Goal: Task Accomplishment & Management: Manage account settings

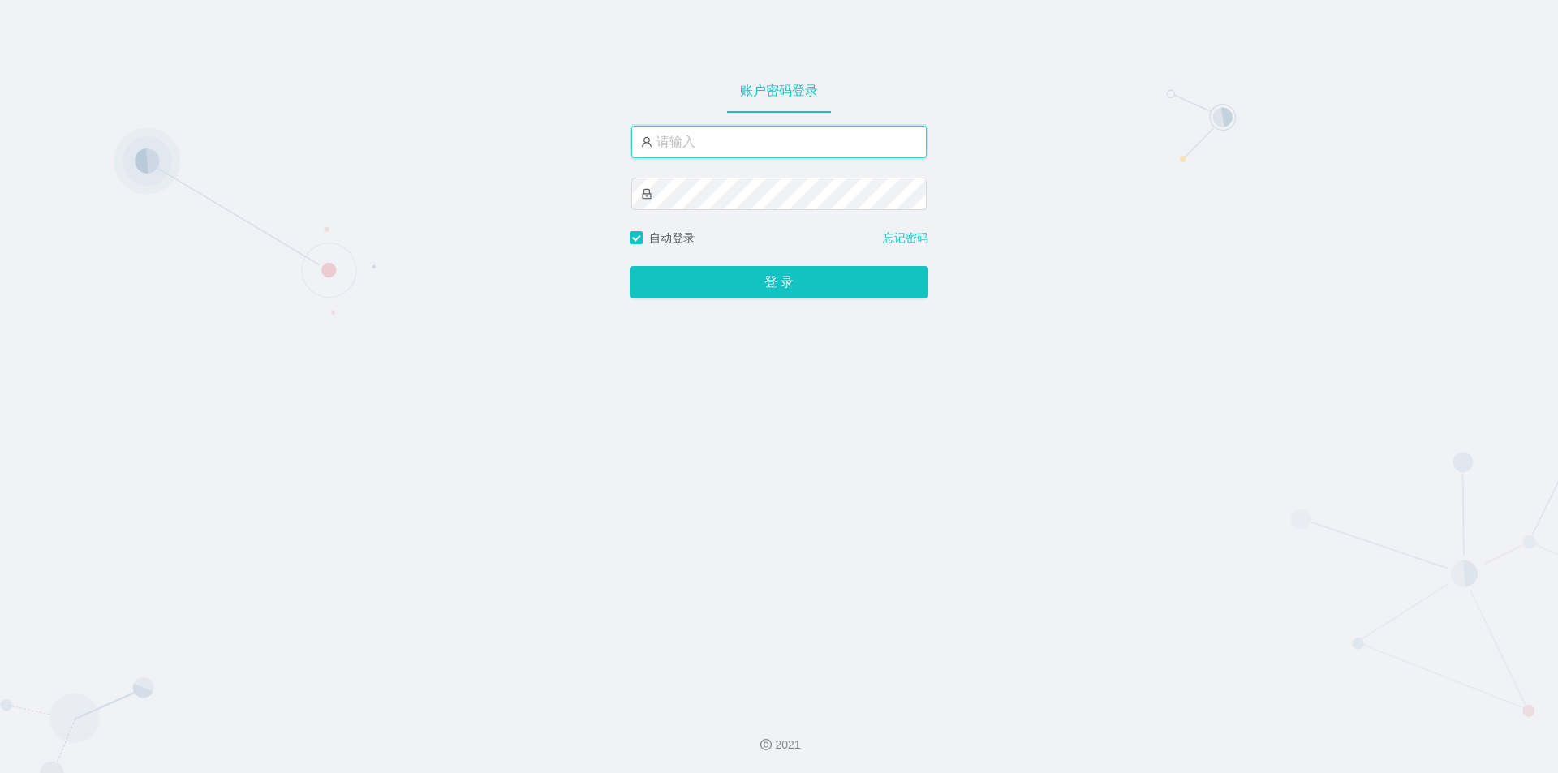
click at [746, 142] on input "text" at bounding box center [778, 142] width 295 height 32
type input "jishu"
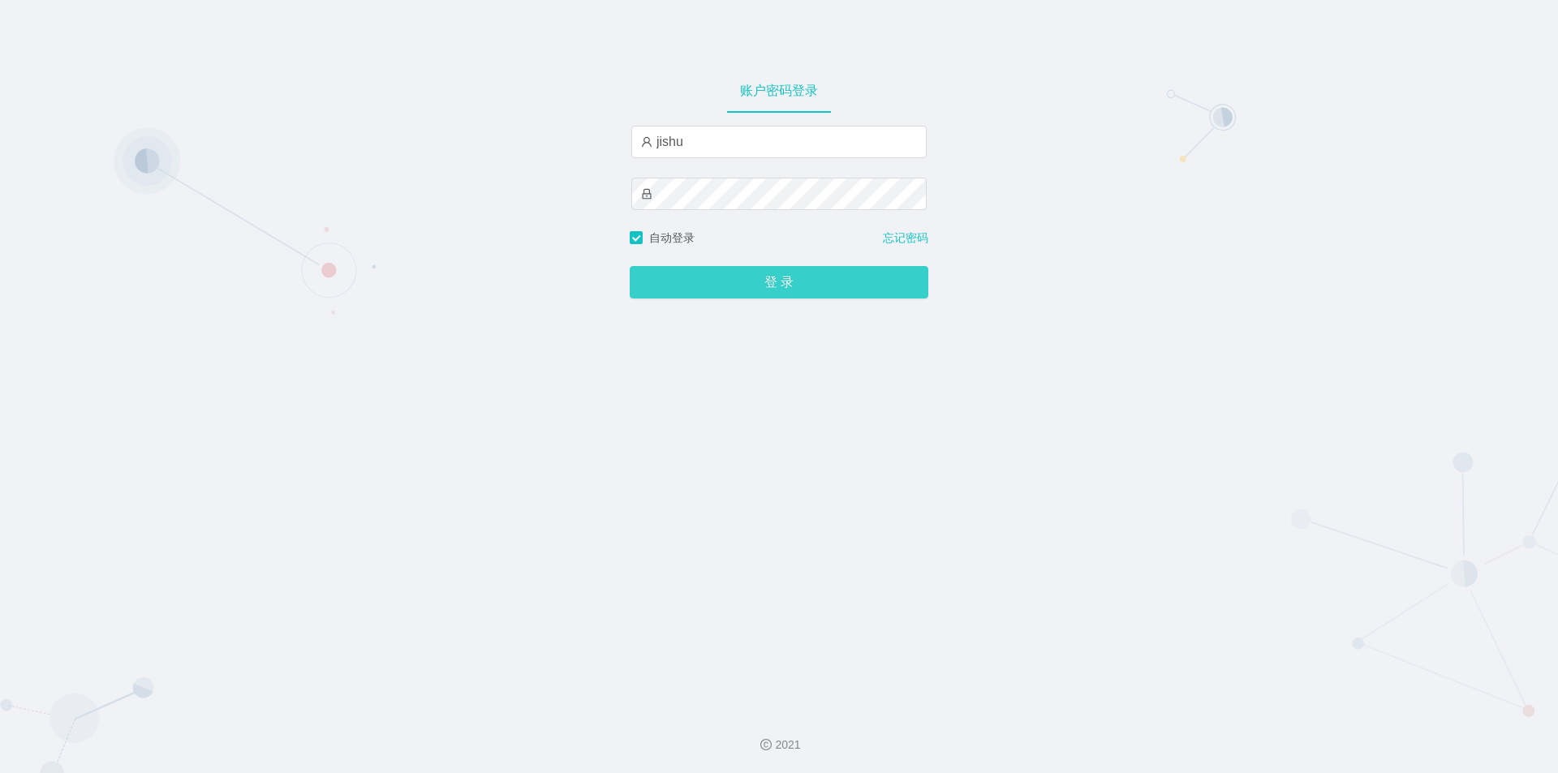
click at [701, 286] on button "登 录" at bounding box center [779, 282] width 299 height 32
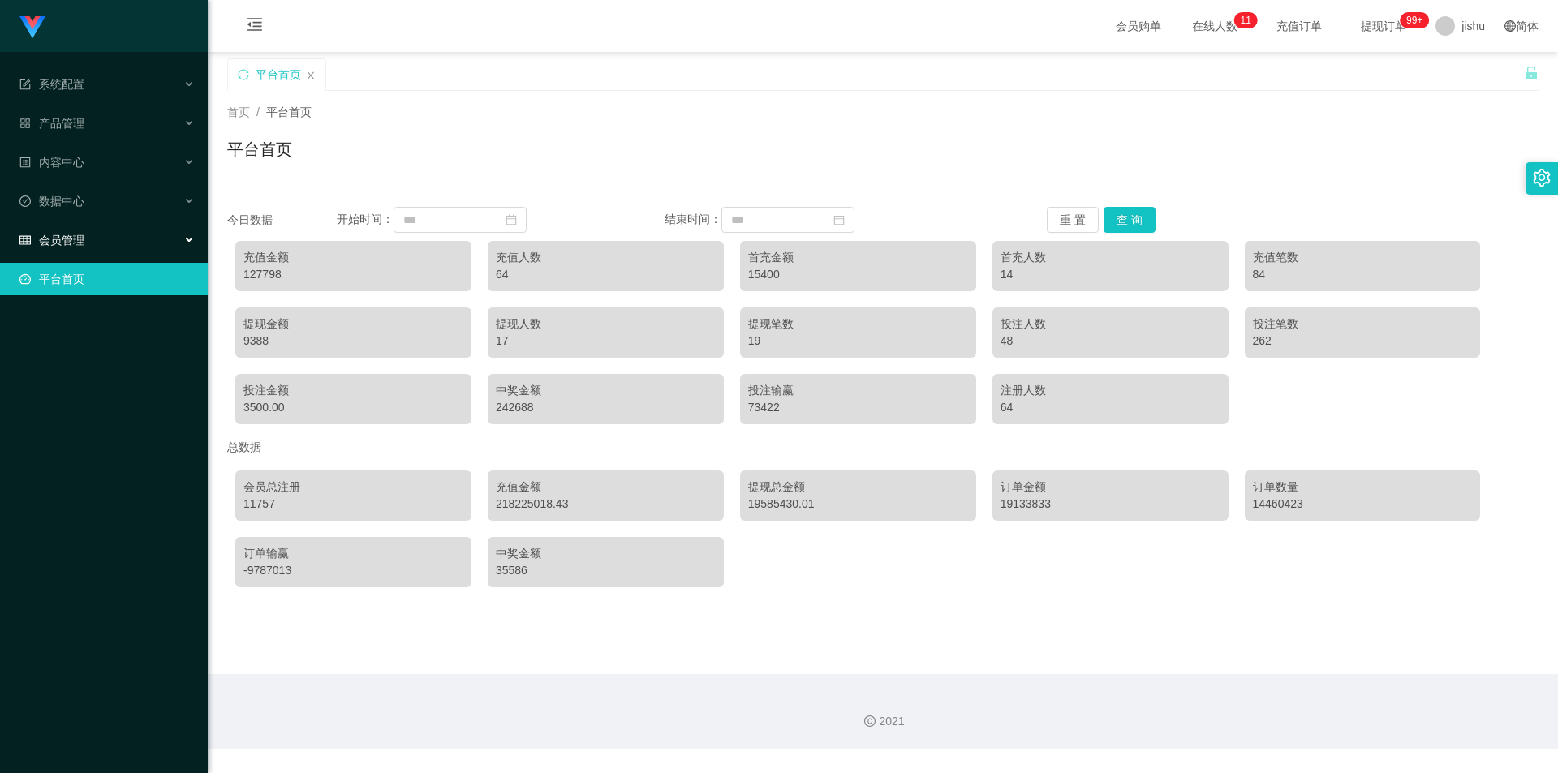
click at [148, 242] on div "会员管理" at bounding box center [104, 240] width 208 height 32
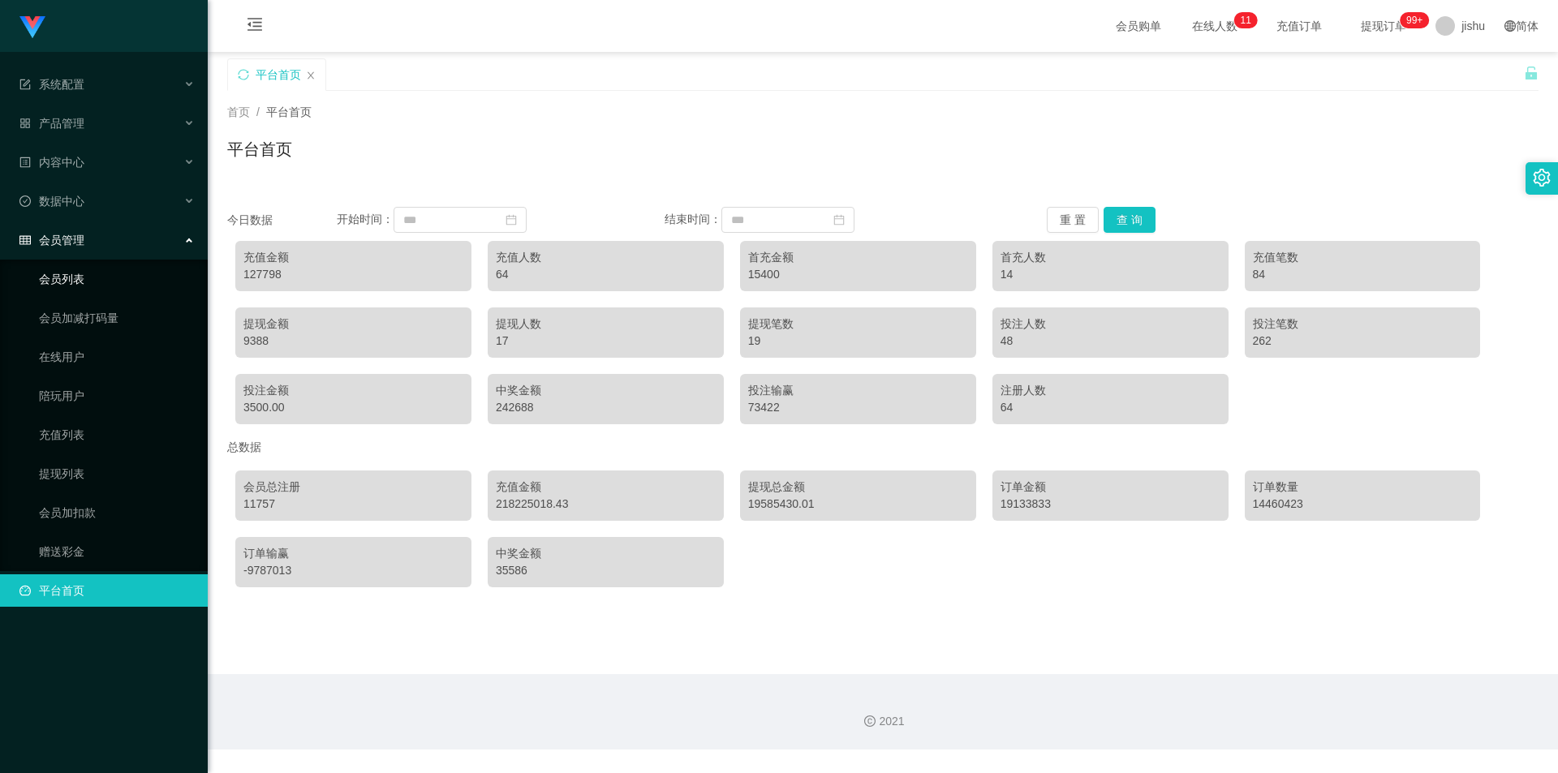
click at [94, 286] on link "会员列表" at bounding box center [117, 279] width 156 height 32
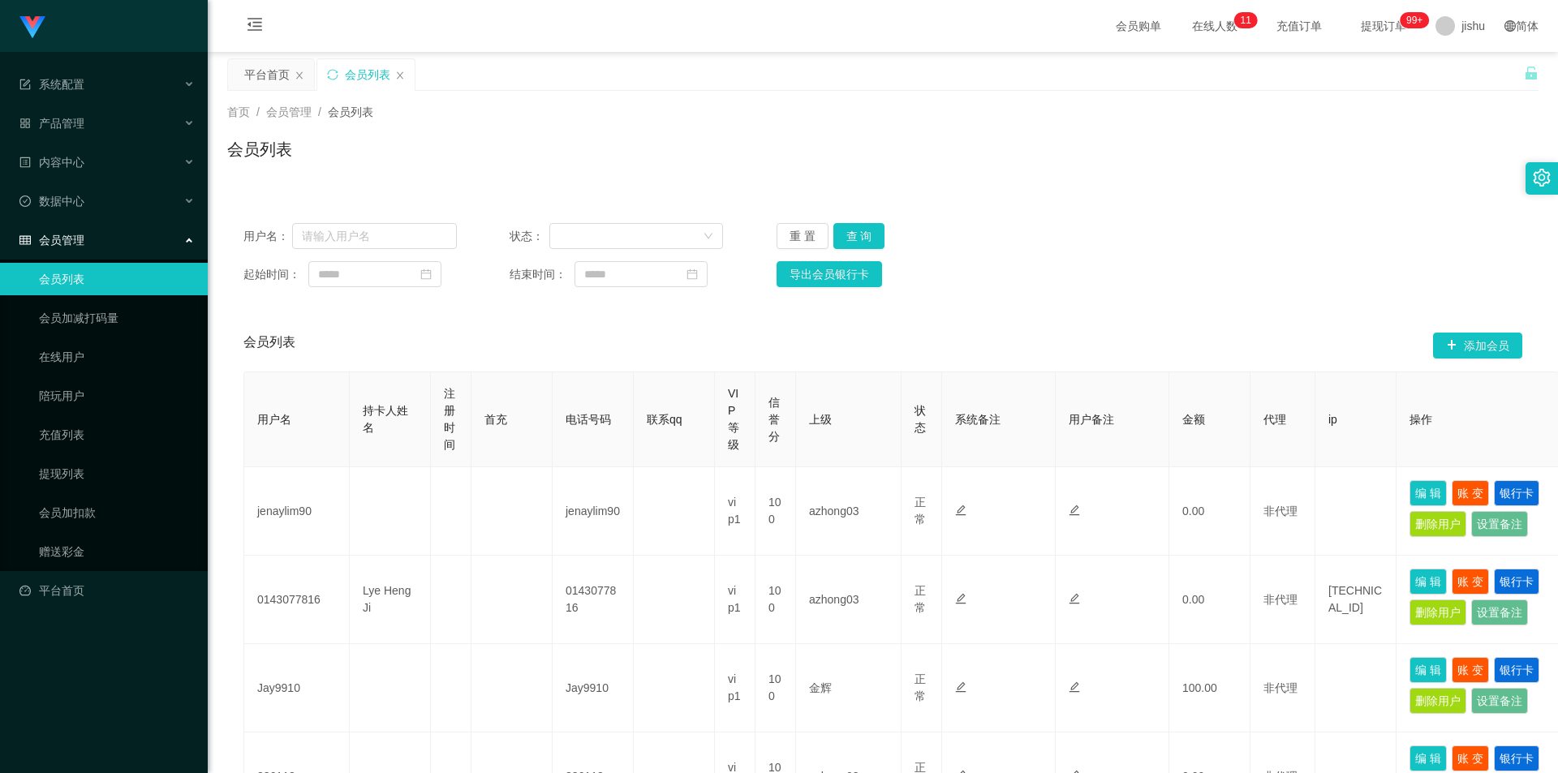
scroll to position [243, 0]
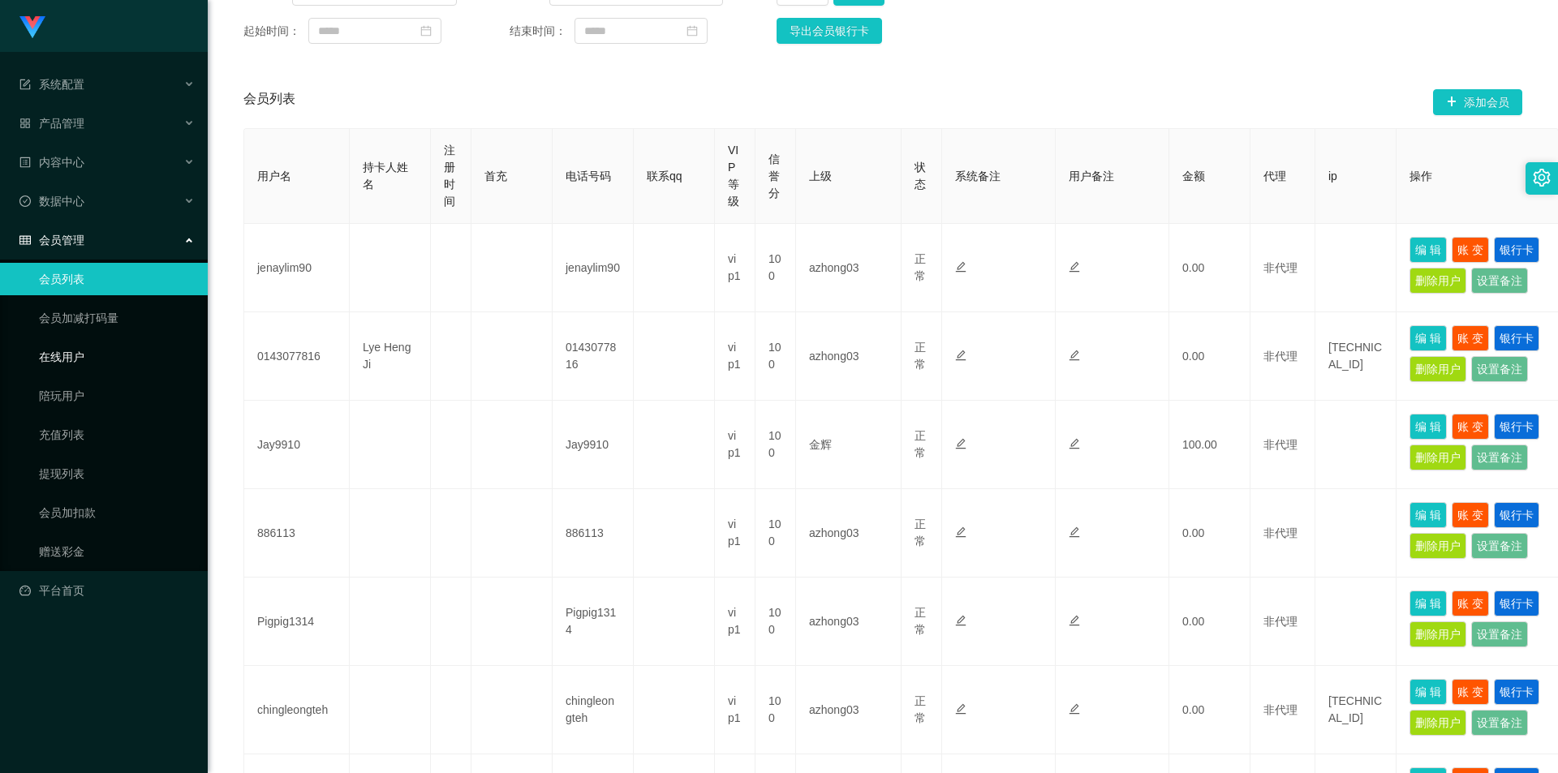
click at [109, 351] on link "在线用户" at bounding box center [117, 357] width 156 height 32
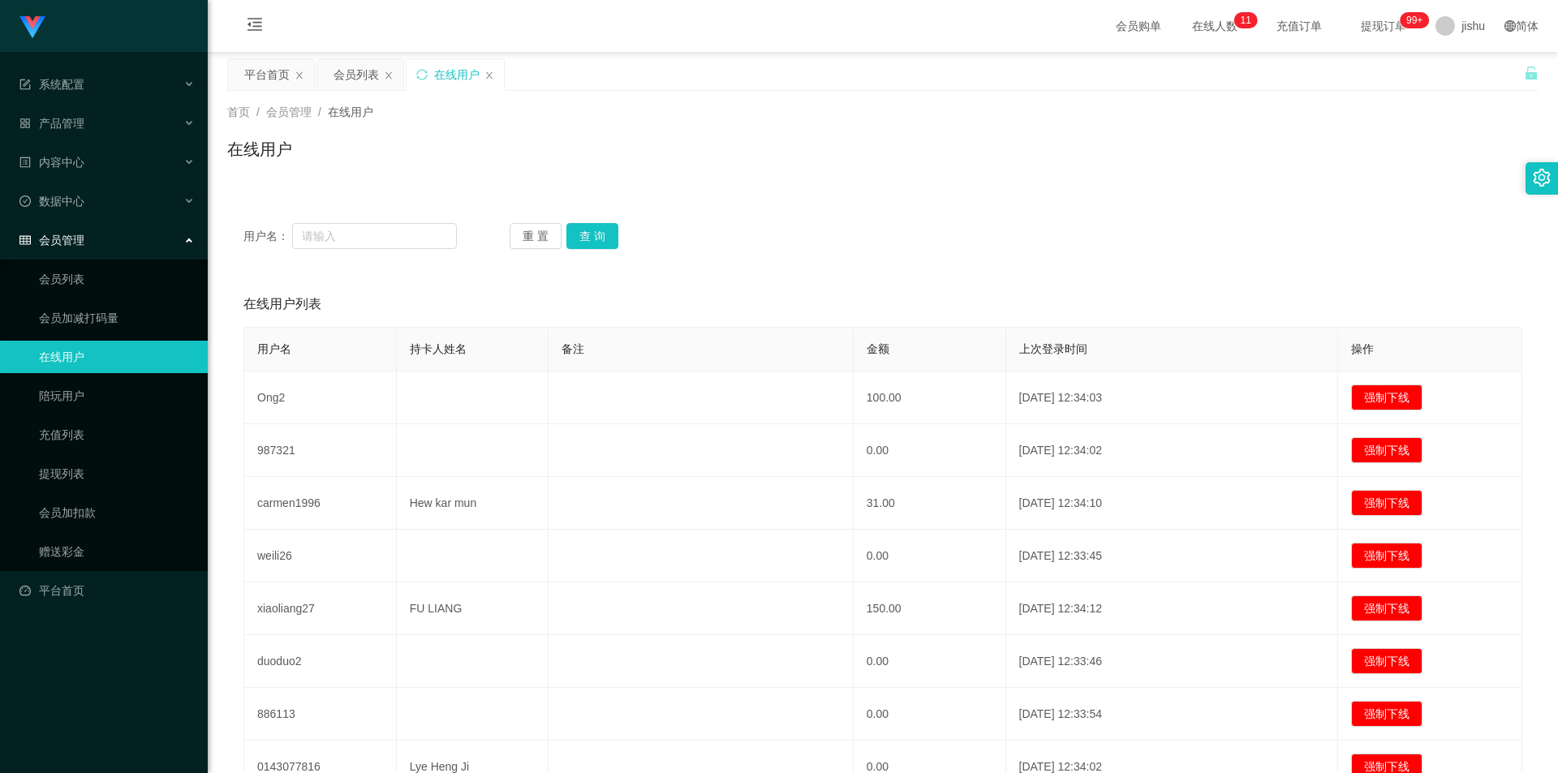
scroll to position [253, 0]
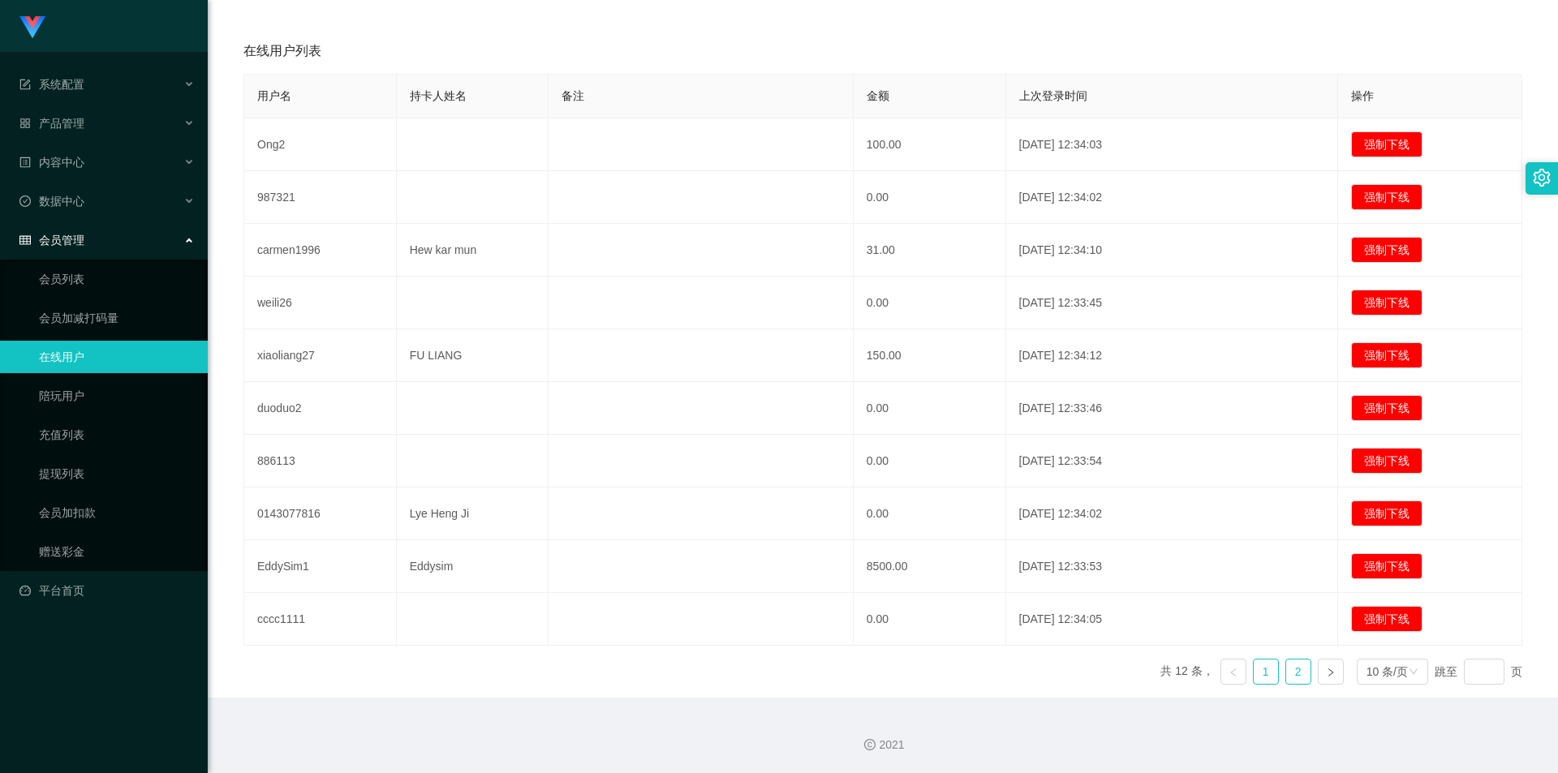
click at [1288, 672] on link "2" at bounding box center [1298, 672] width 24 height 24
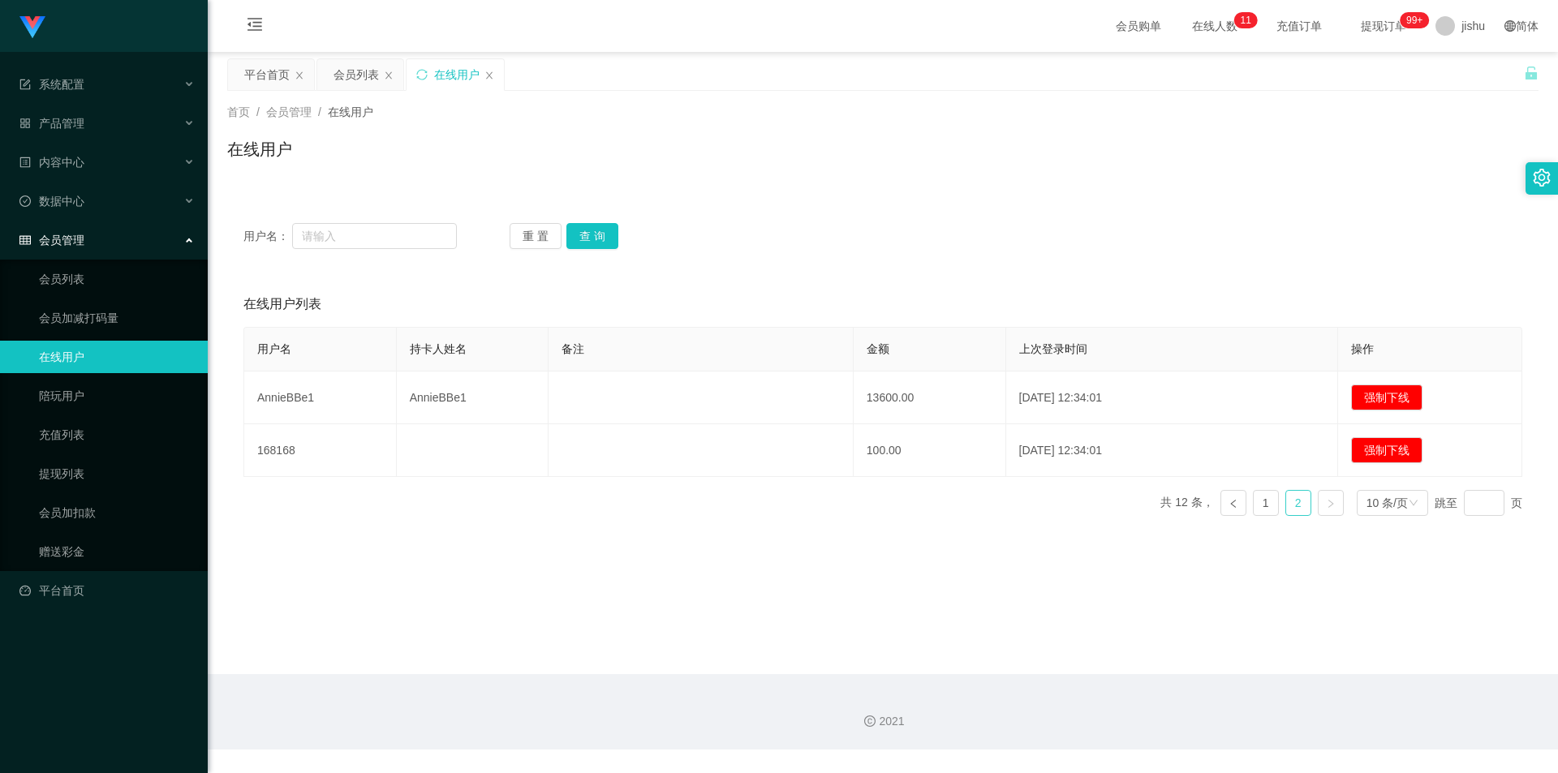
scroll to position [0, 0]
click at [1258, 507] on link "1" at bounding box center [1265, 503] width 24 height 24
